Goal: Task Accomplishment & Management: Use online tool/utility

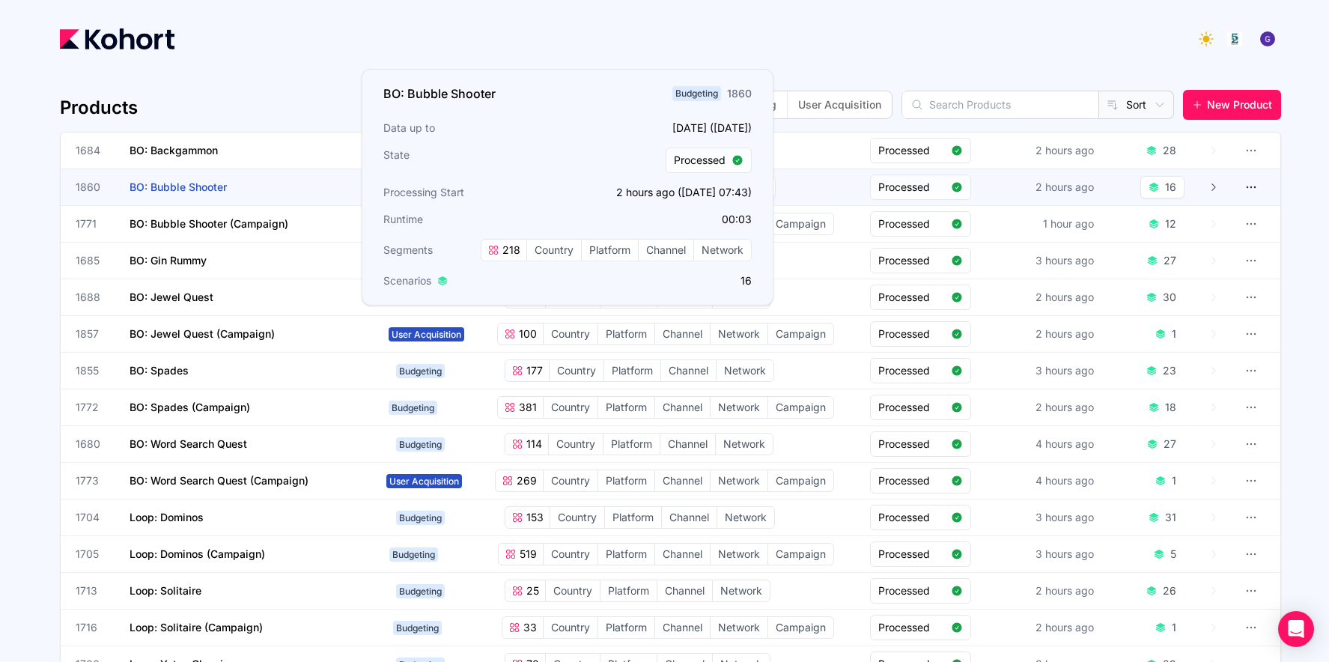
click at [176, 192] on span "BO: Bubble Shooter" at bounding box center [178, 186] width 97 height 13
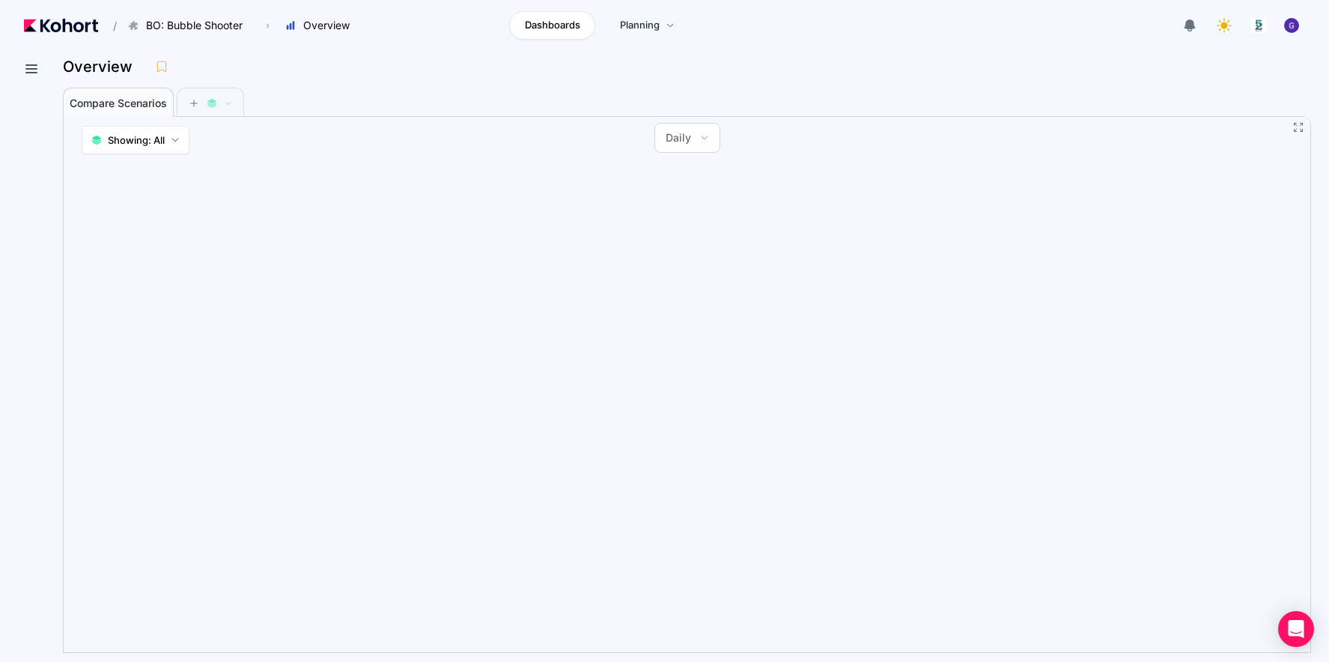
click at [139, 108] on span "Compare Scenarios" at bounding box center [118, 103] width 97 height 10
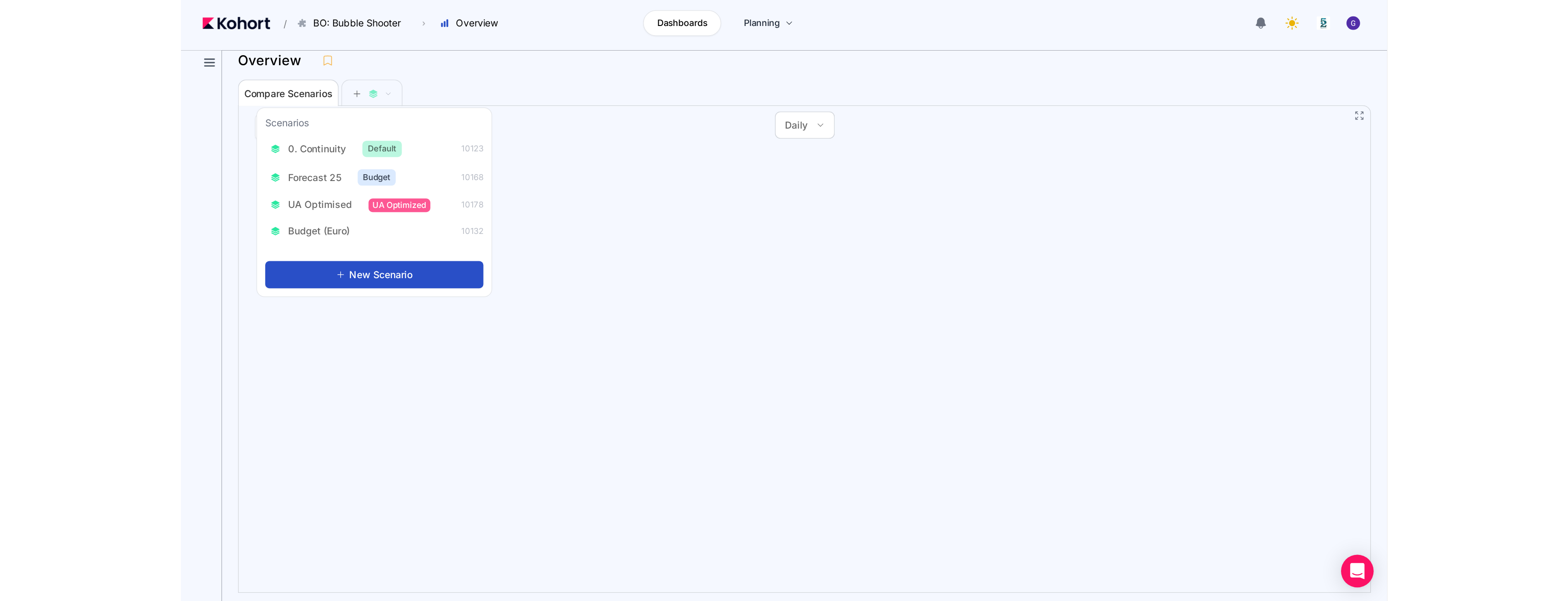
scroll to position [1, 0]
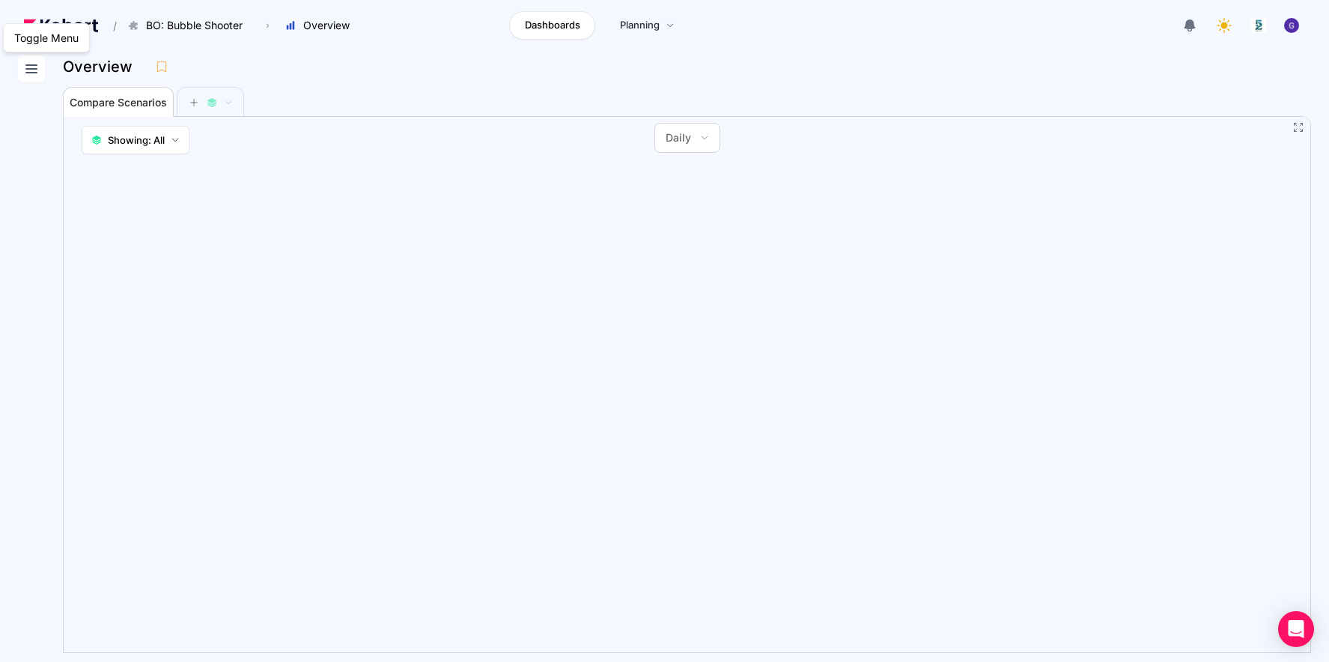
click at [22, 68] on icon at bounding box center [31, 69] width 18 height 18
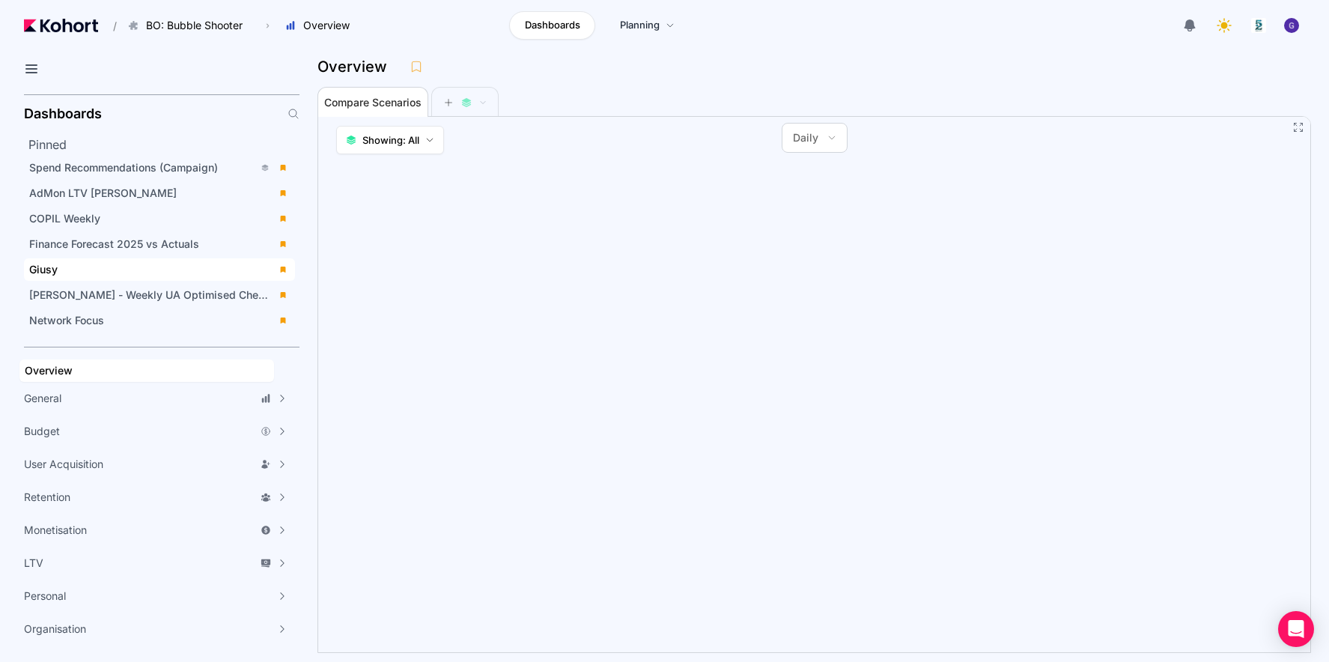
click at [67, 264] on div "Giusy" at bounding box center [149, 269] width 240 height 15
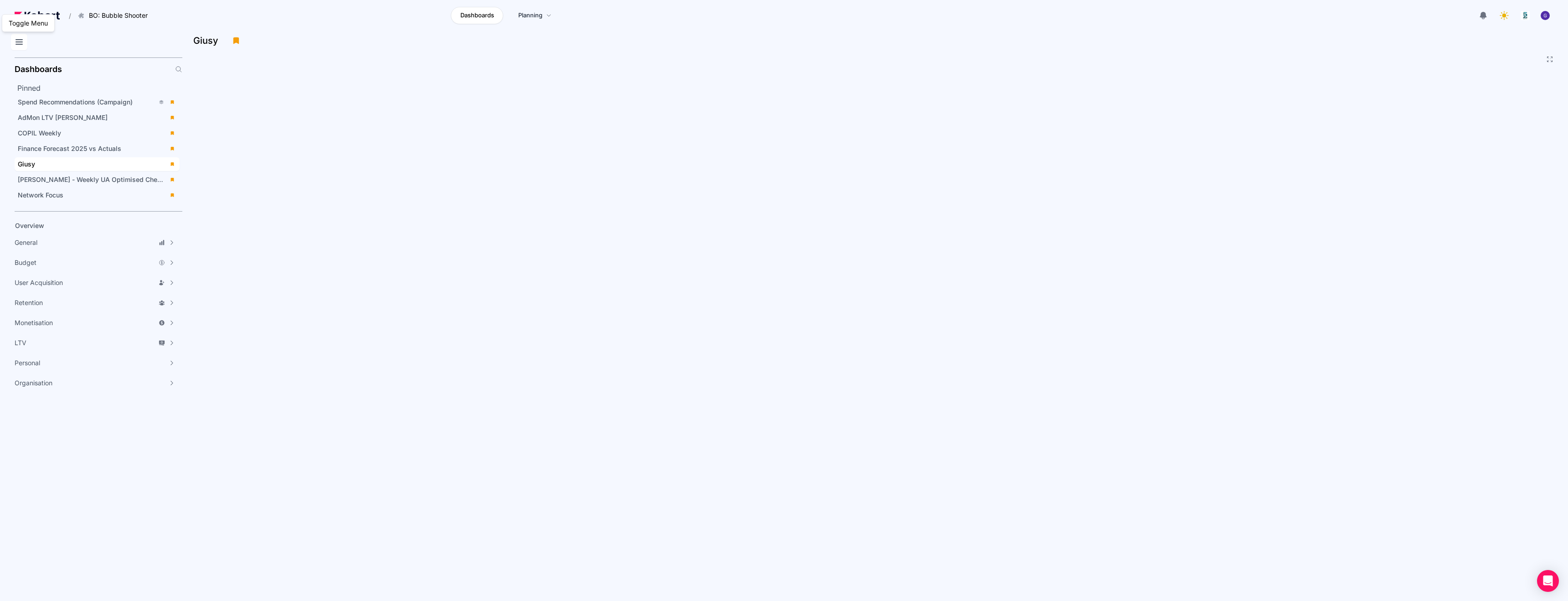
click at [18, 40] on icon at bounding box center [19, 42] width 11 height 11
